Goal: Use online tool/utility: Utilize a website feature to perform a specific function

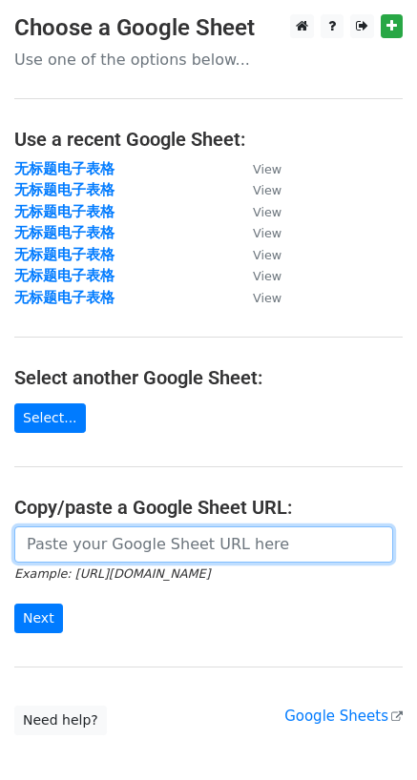
drag, startPoint x: 134, startPoint y: 530, endPoint x: 99, endPoint y: 564, distance: 48.6
click at [132, 529] on input "url" at bounding box center [203, 545] width 379 height 36
paste input "[URL][DOMAIN_NAME]"
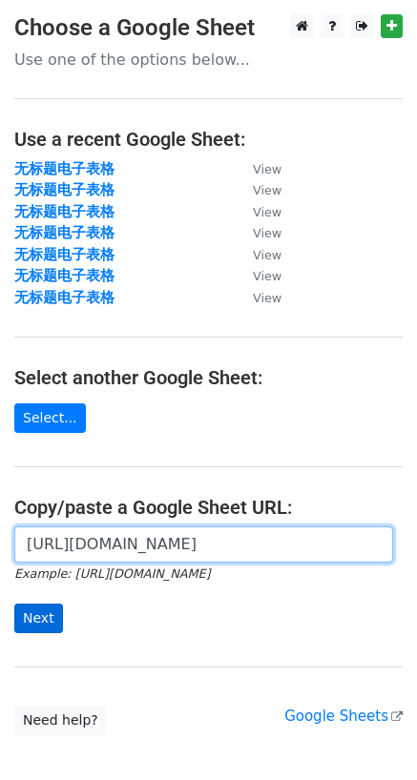
type input "[URL][DOMAIN_NAME]"
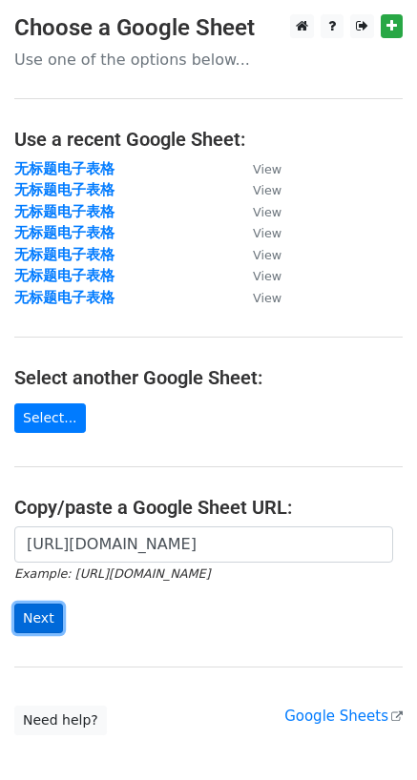
click at [37, 613] on input "Next" at bounding box center [38, 619] width 49 height 30
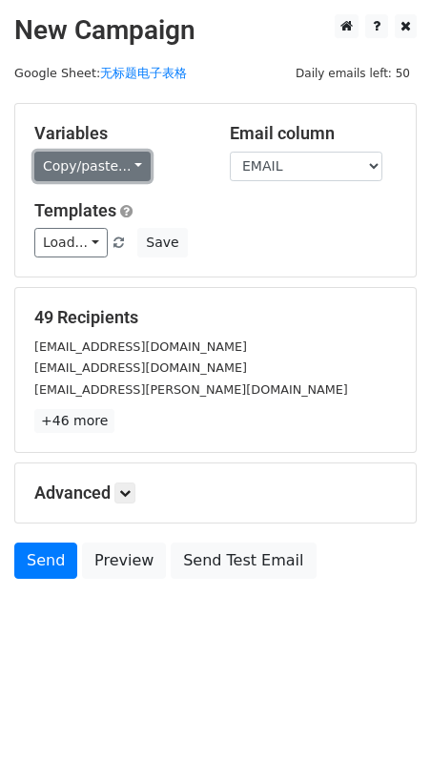
click at [84, 162] on link "Copy/paste..." at bounding box center [92, 167] width 116 height 30
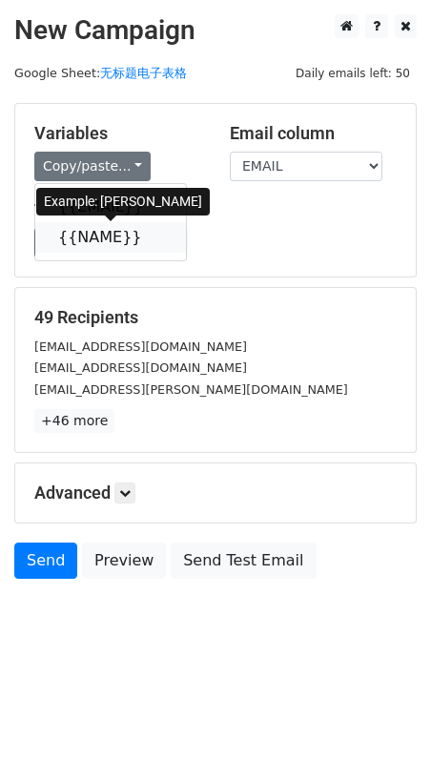
drag, startPoint x: 92, startPoint y: 235, endPoint x: 14, endPoint y: 297, distance: 99.1
click at [91, 236] on link "{{NAME}}" at bounding box center [110, 237] width 151 height 31
